Goal: Check status

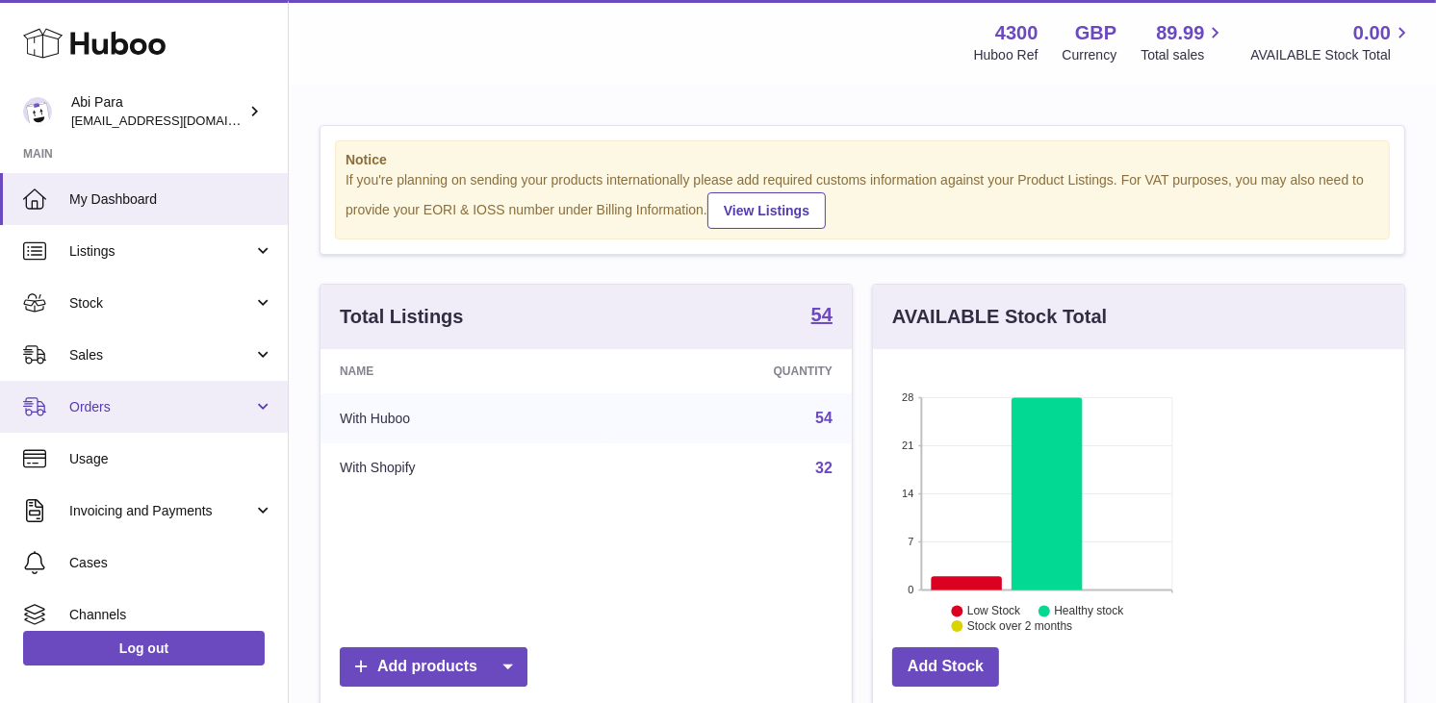
scroll to position [300, 347]
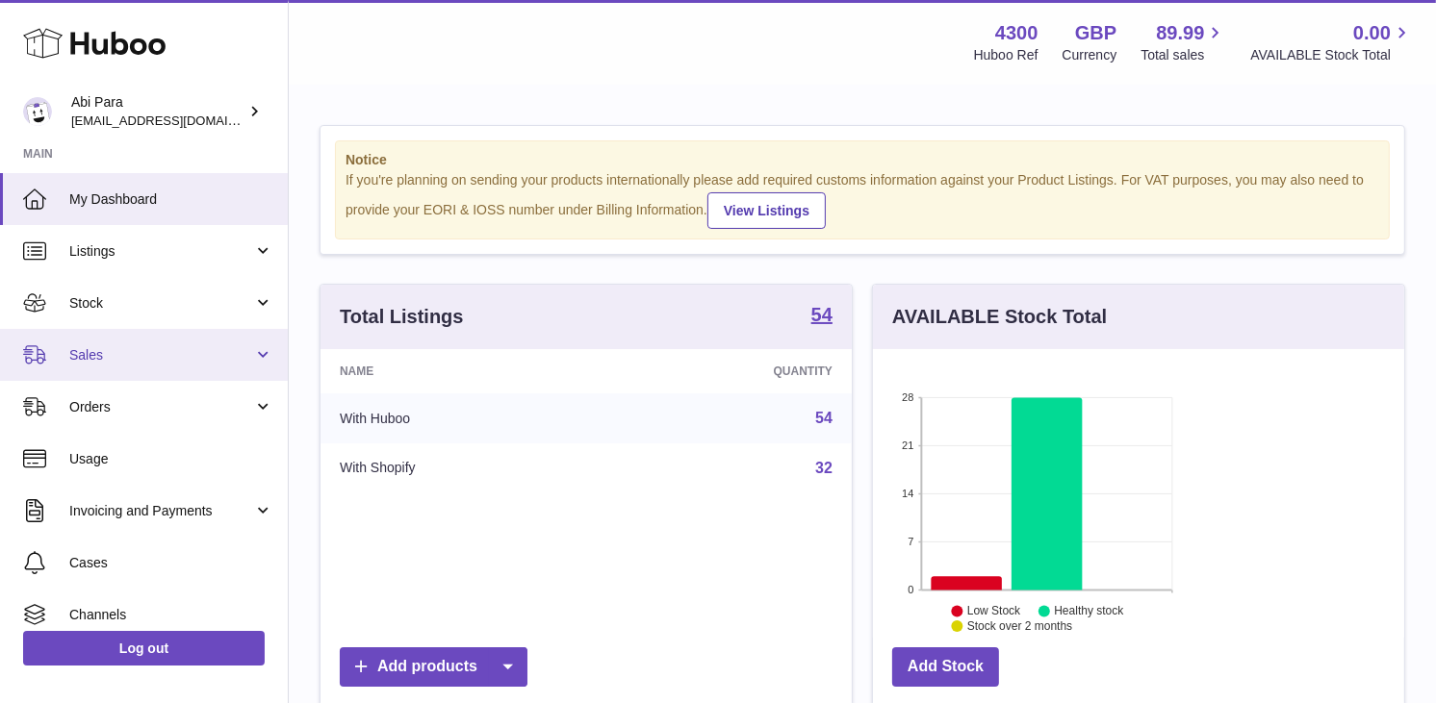
drag, startPoint x: 205, startPoint y: 360, endPoint x: 199, endPoint y: 369, distance: 11.2
click at [205, 360] on span "Sales" at bounding box center [161, 355] width 184 height 18
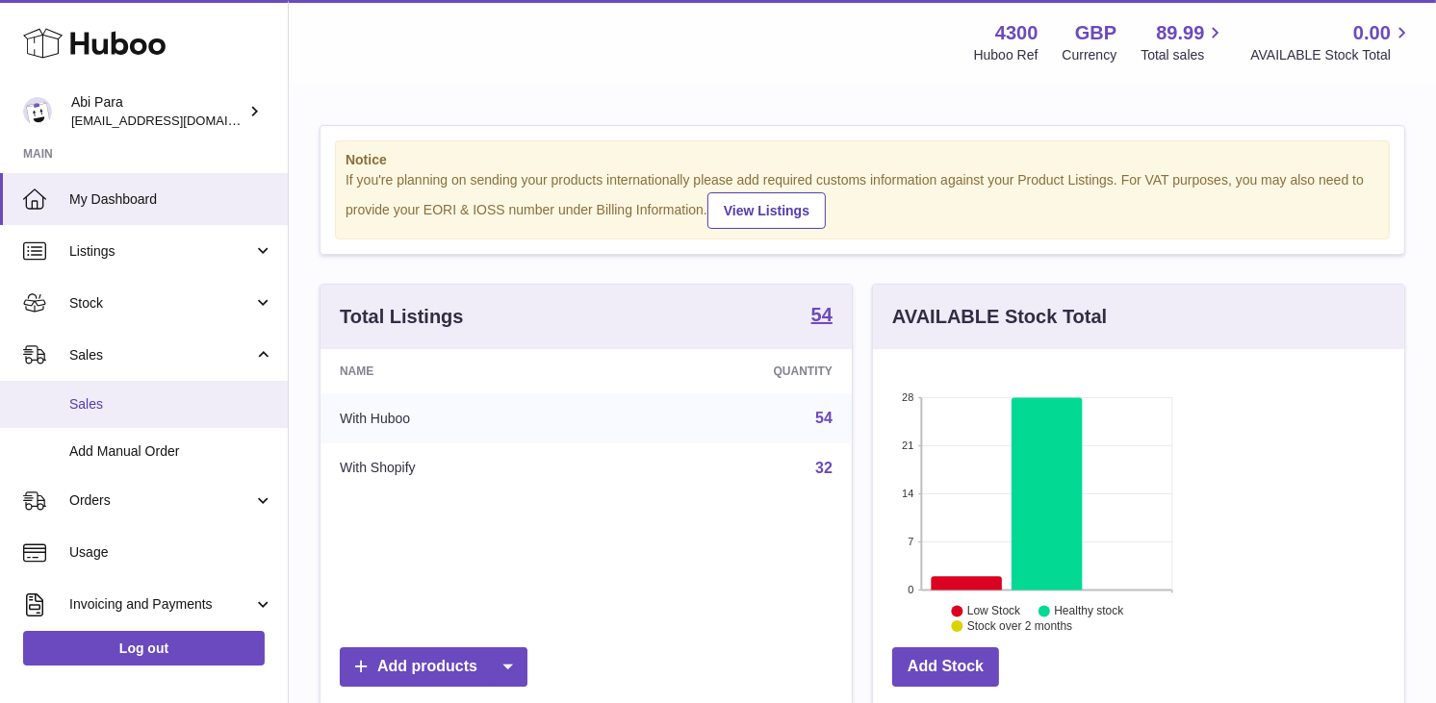
click at [188, 395] on span "Sales" at bounding box center [171, 404] width 204 height 18
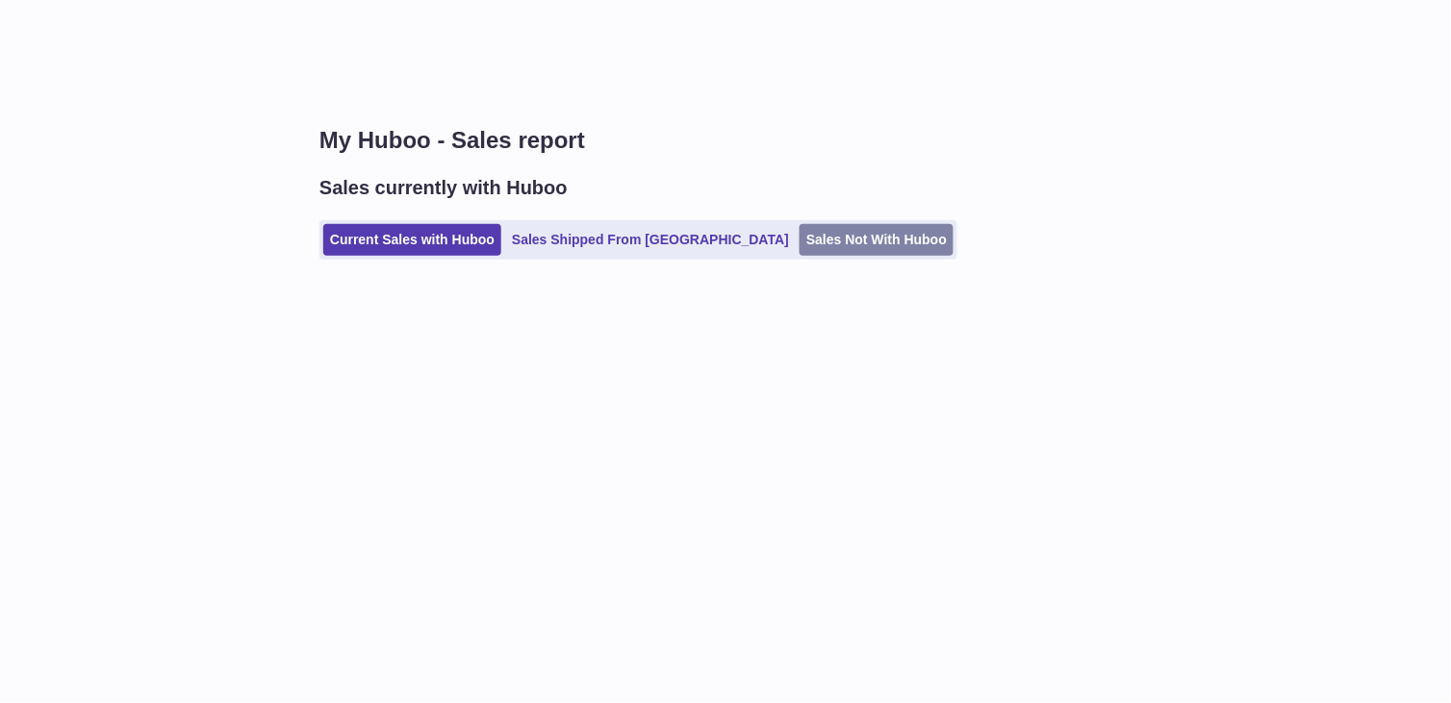
click at [800, 234] on link "Sales Not With Huboo" at bounding box center [877, 240] width 154 height 32
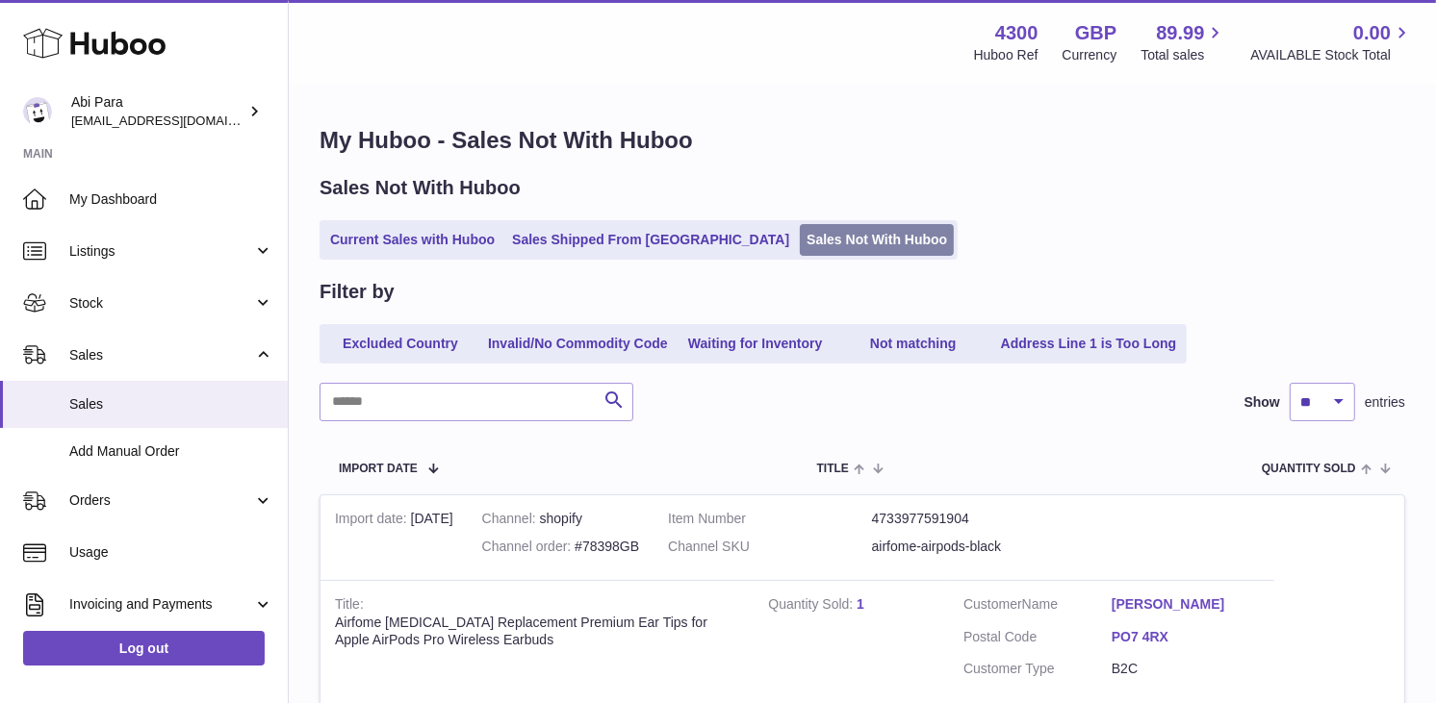
click at [800, 250] on link "Sales Not With Huboo" at bounding box center [877, 240] width 154 height 32
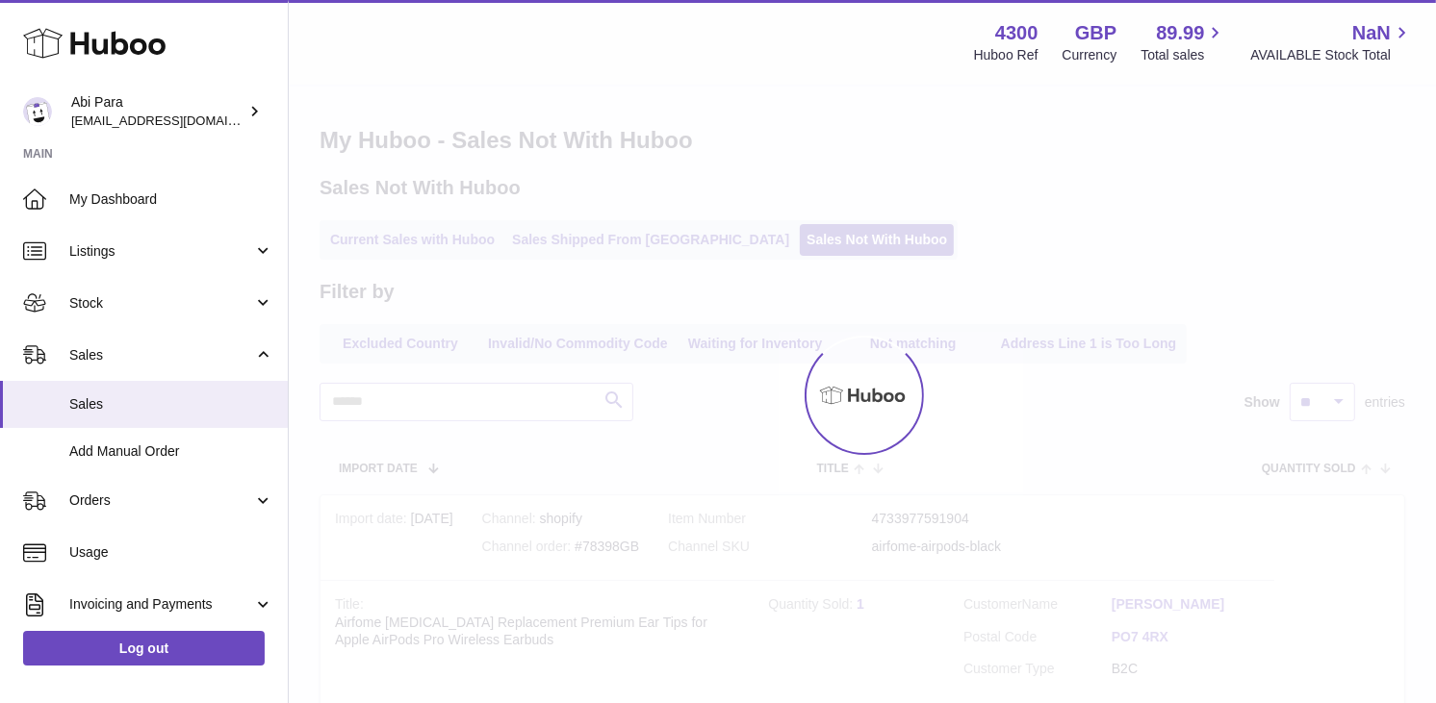
click at [789, 252] on div at bounding box center [862, 395] width 1147 height 617
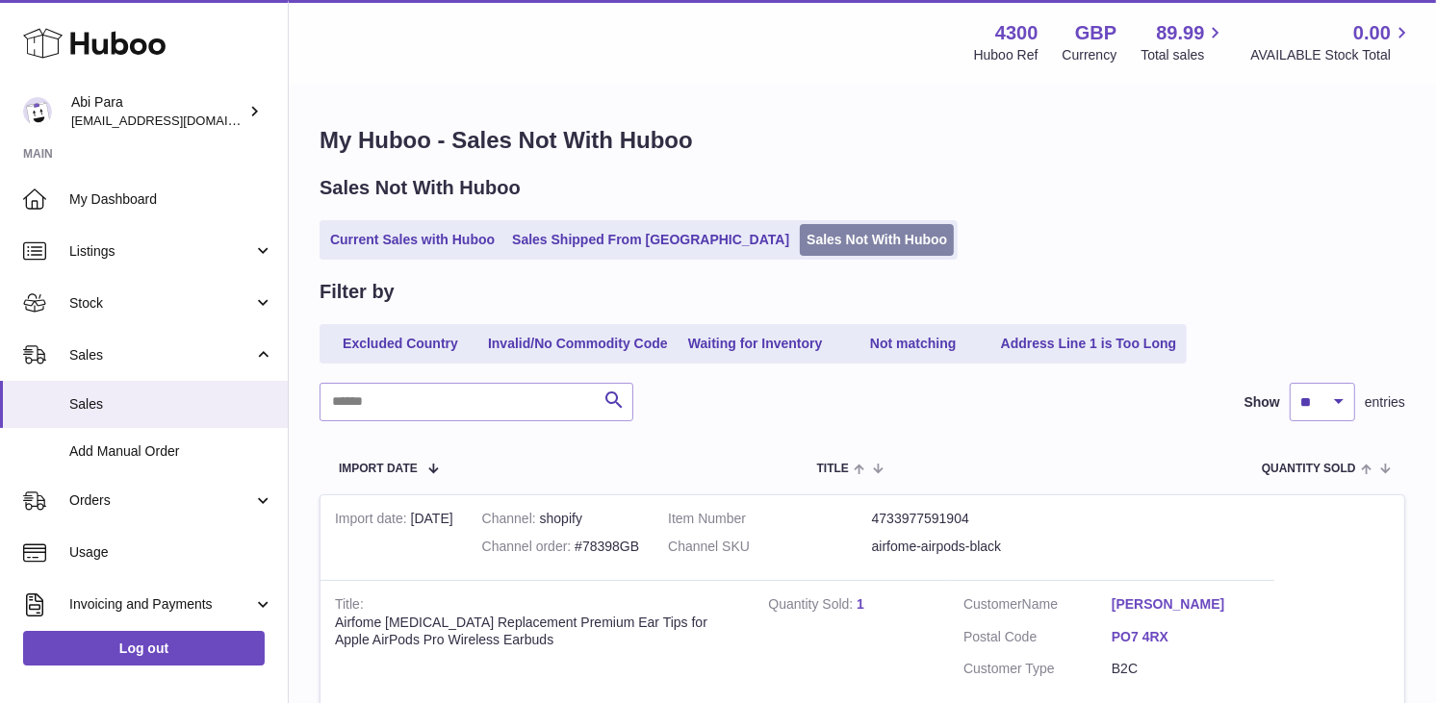
click at [800, 238] on link "Sales Not With Huboo" at bounding box center [877, 240] width 154 height 32
